Goal: Information Seeking & Learning: Find specific fact

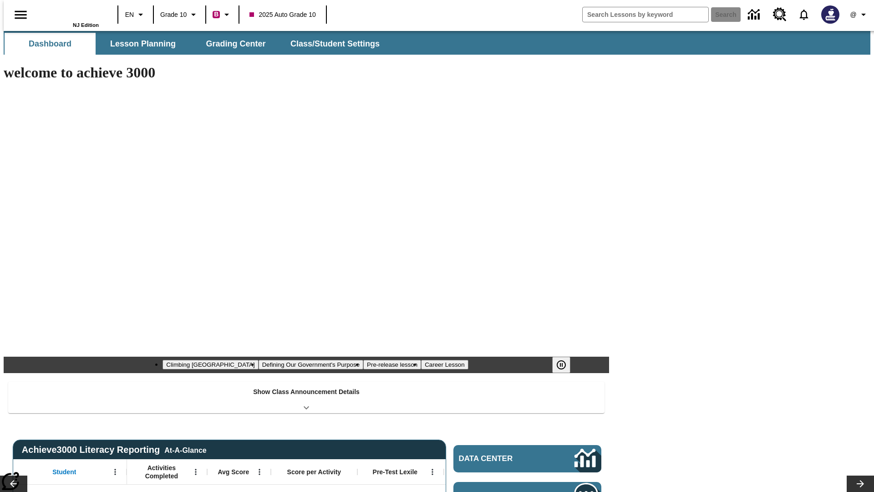
type input "-1"
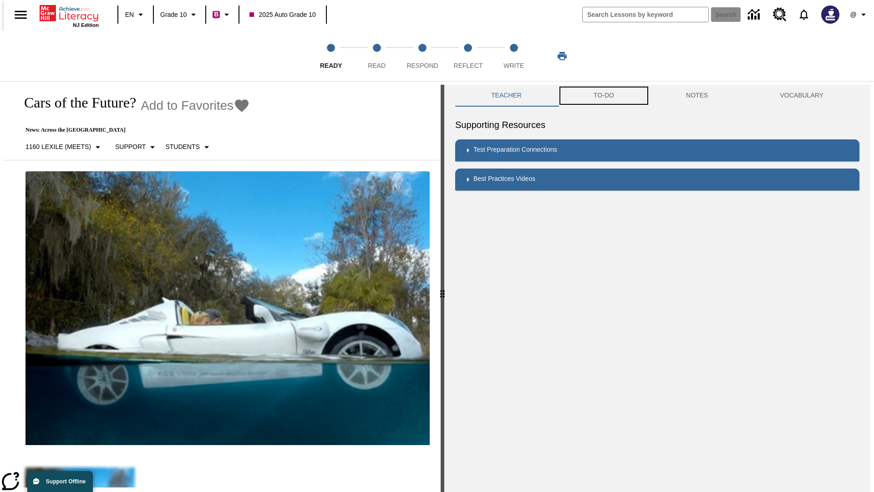
click at [603, 96] on button "TO-DO" at bounding box center [604, 96] width 92 height 22
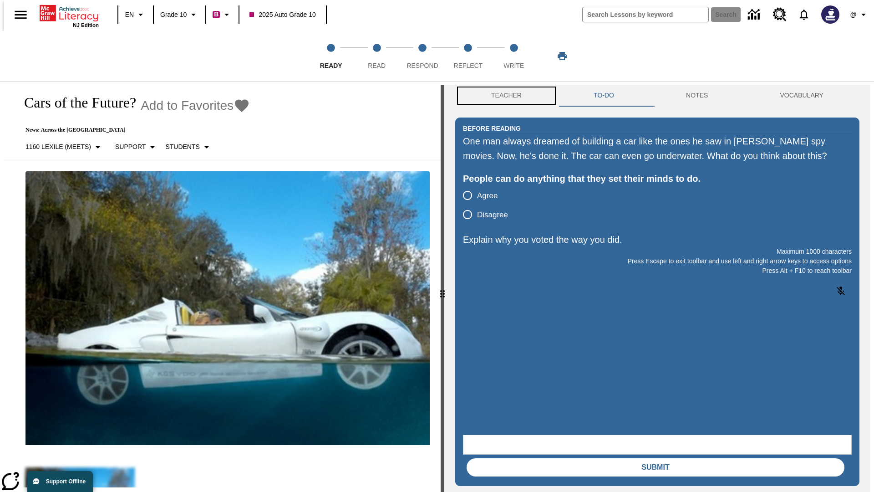
scroll to position [0, 0]
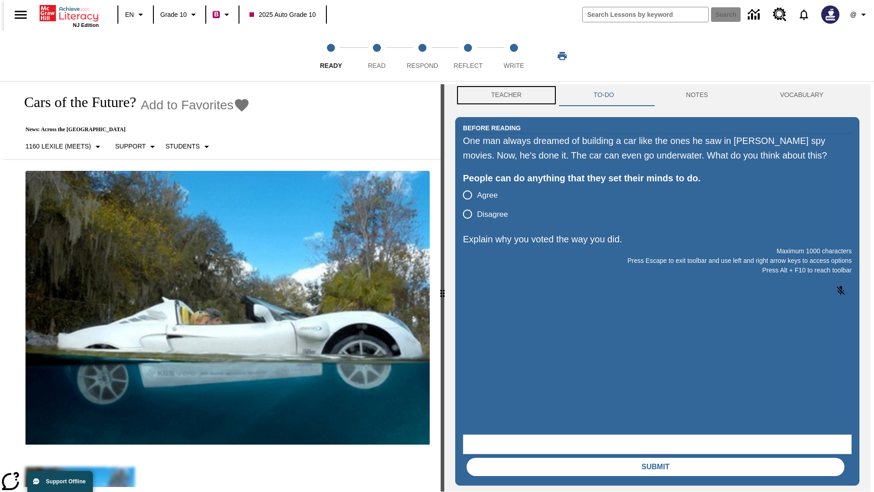
click at [504, 96] on button "Teacher" at bounding box center [506, 95] width 102 height 22
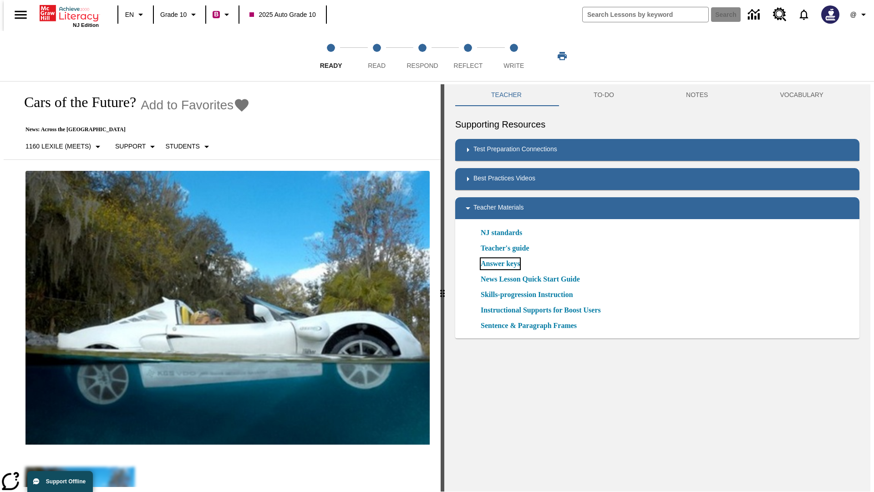
click at [500, 264] on link "Answer keys" at bounding box center [500, 263] width 39 height 11
click at [377, 56] on span "Read" at bounding box center [377, 62] width 18 height 16
